Goal: Task Accomplishment & Management: Manage account settings

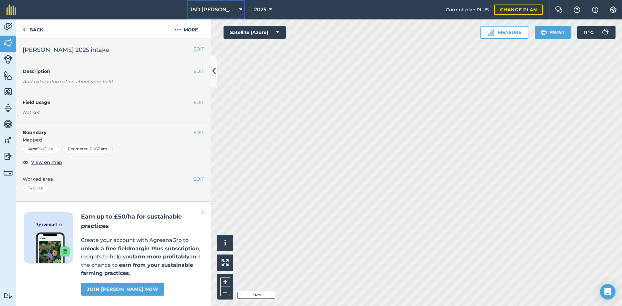
click at [235, 11] on span "J&D [PERSON_NAME] & sons" at bounding box center [213, 10] width 47 height 8
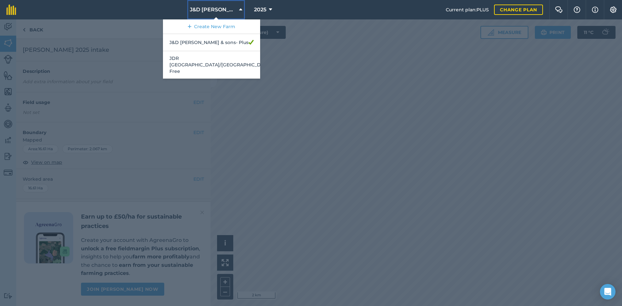
click at [235, 11] on span "J&D [PERSON_NAME] & sons" at bounding box center [213, 10] width 47 height 8
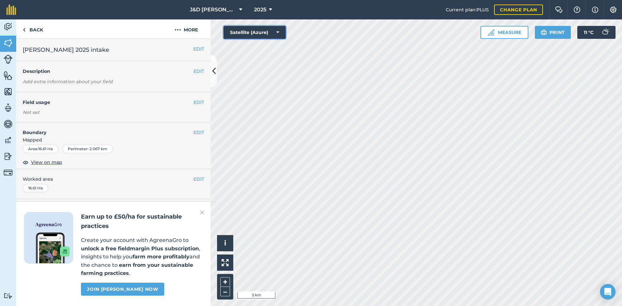
click at [264, 30] on button "Satellite (Azure)" at bounding box center [254, 32] width 62 height 13
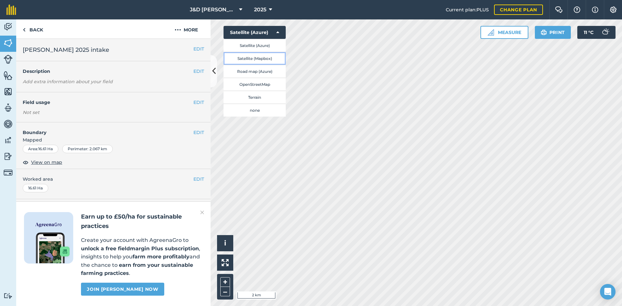
click at [258, 61] on button "Satellite (Mapbox)" at bounding box center [254, 58] width 62 height 13
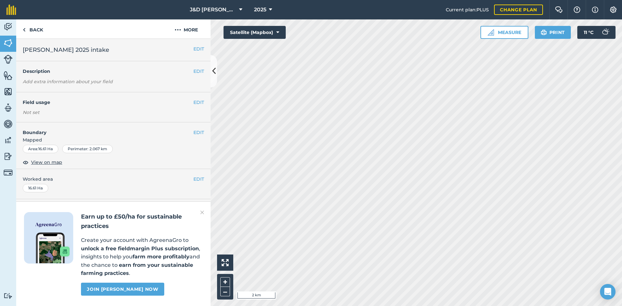
click at [329, 18] on div "J&D Rimmer & sons 2025 Current plan : PLUS Change plan Farm Chat Help Info Sett…" at bounding box center [311, 153] width 622 height 306
click at [621, 263] on html "J&D Rimmer & sons 2025 Current plan : PLUS Change plan Farm Chat Help Info Sett…" at bounding box center [311, 153] width 622 height 306
click at [621, 107] on html "J&D Rimmer & sons 2025 Current plan : PLUS Change plan Farm Chat Help Info Sett…" at bounding box center [311, 153] width 622 height 306
click at [278, 31] on div "Hello i 50 m + – Satellite (Mapbox) Measure Print 11 ° C" at bounding box center [415, 162] width 411 height 287
click at [202, 213] on img at bounding box center [202, 212] width 4 height 8
